Goal: Task Accomplishment & Management: Use online tool/utility

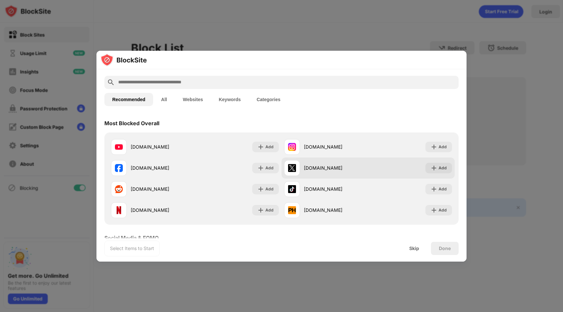
scroll to position [16, 0]
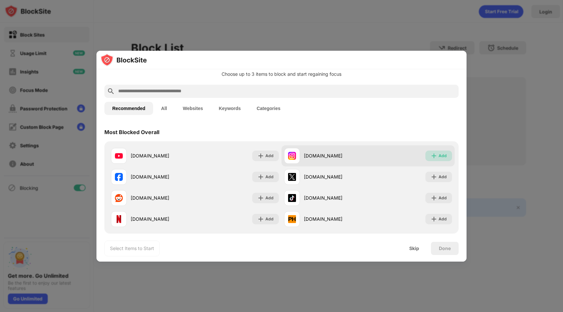
click at [443, 152] on div "Add" at bounding box center [443, 155] width 8 height 7
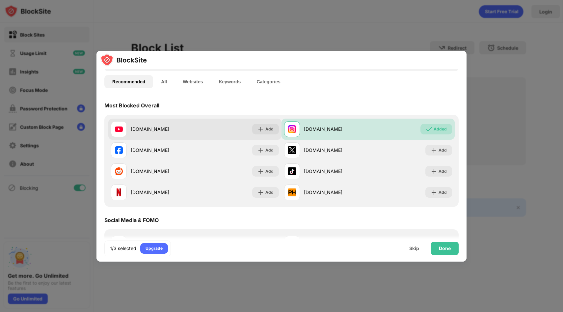
scroll to position [43, 0]
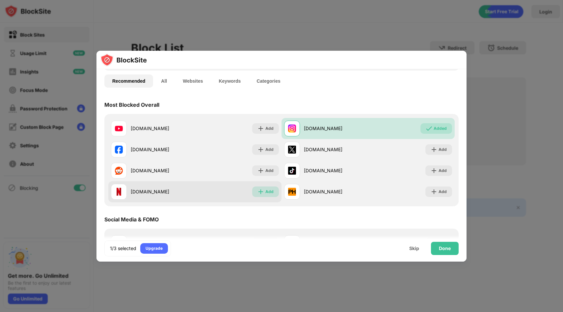
click at [270, 194] on div "Add" at bounding box center [269, 191] width 8 height 7
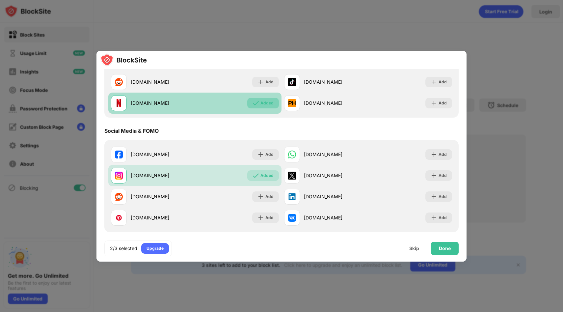
scroll to position [0, 0]
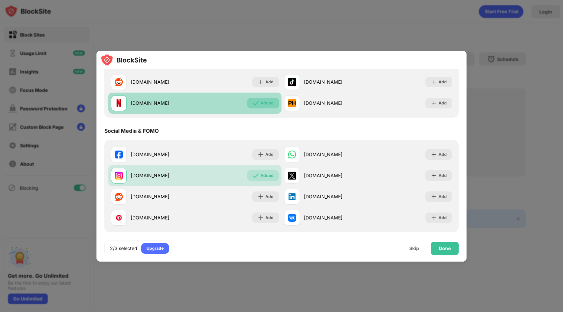
click at [264, 100] on div "Added" at bounding box center [267, 103] width 13 height 7
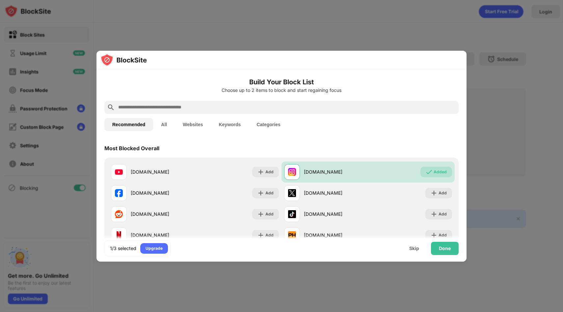
click at [257, 108] on input "text" at bounding box center [287, 107] width 339 height 8
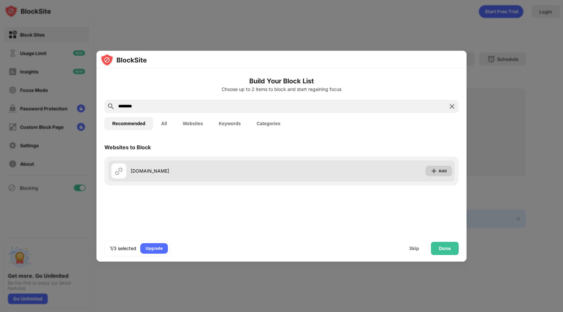
type input "********"
click at [436, 173] on img at bounding box center [434, 171] width 7 height 7
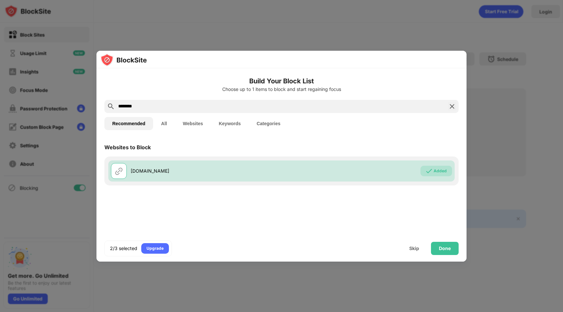
click at [452, 107] on img at bounding box center [452, 106] width 8 height 8
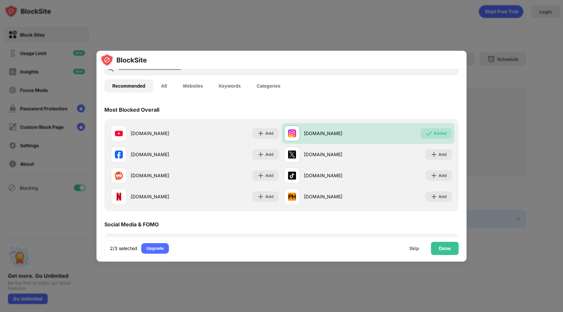
scroll to position [40, 0]
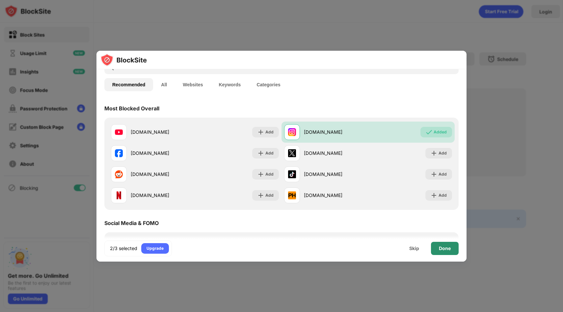
click at [447, 247] on div "Done" at bounding box center [445, 248] width 12 height 5
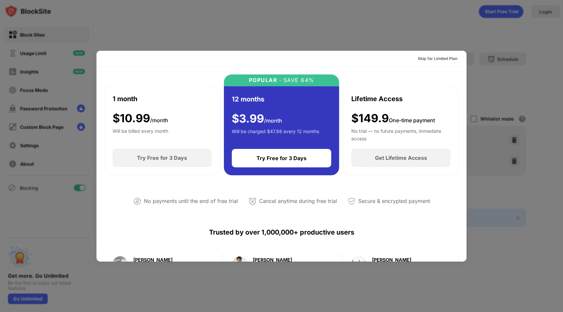
scroll to position [114, 0]
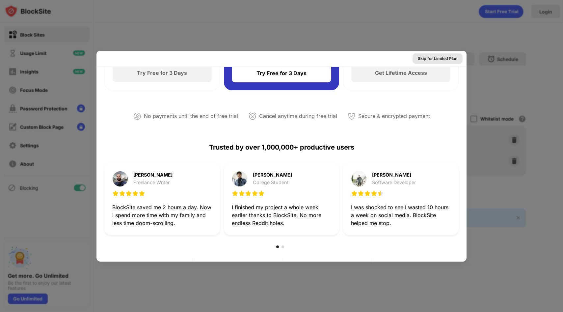
click at [423, 59] on div "Skip for Limited Plan" at bounding box center [438, 58] width 40 height 7
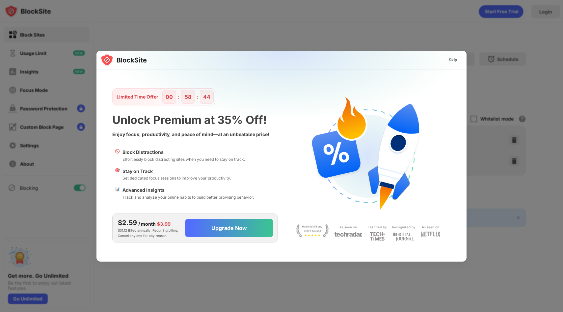
scroll to position [0, 0]
click at [451, 60] on div "Skip" at bounding box center [453, 60] width 9 height 7
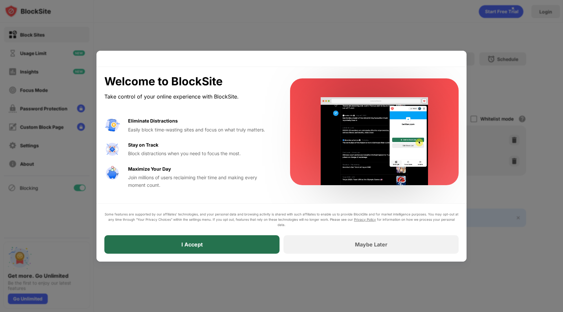
click at [254, 250] on div "I Accept" at bounding box center [191, 244] width 175 height 18
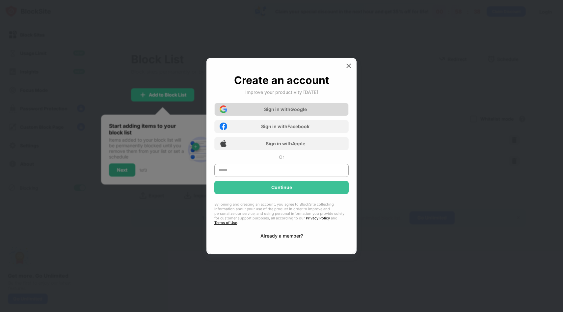
click at [289, 112] on div "Sign in with Google" at bounding box center [285, 109] width 43 height 6
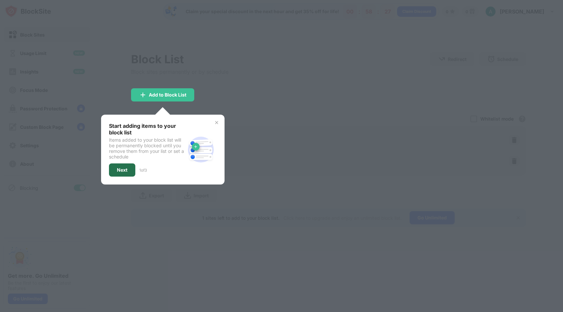
click at [120, 168] on div "Next" at bounding box center [122, 169] width 11 height 5
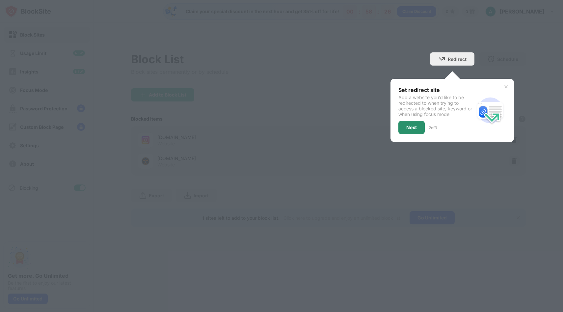
click at [414, 127] on div "Next" at bounding box center [411, 127] width 11 height 5
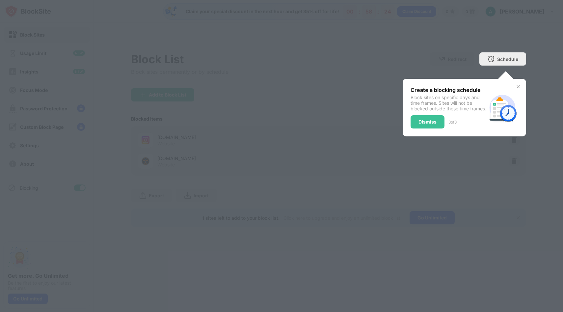
click at [428, 124] on div "Dismiss" at bounding box center [428, 121] width 18 height 5
